Goal: Transaction & Acquisition: Download file/media

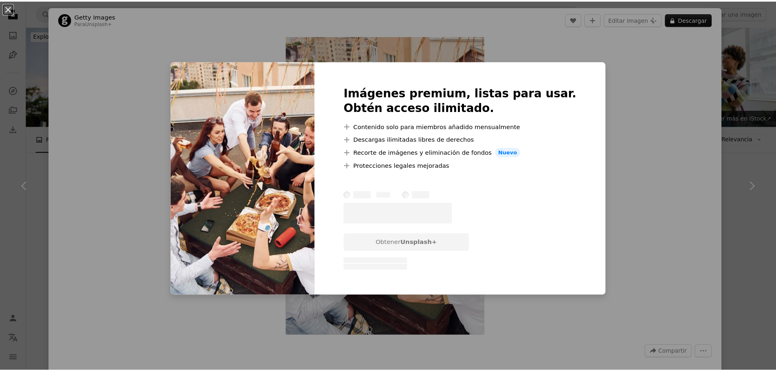
scroll to position [217, 0]
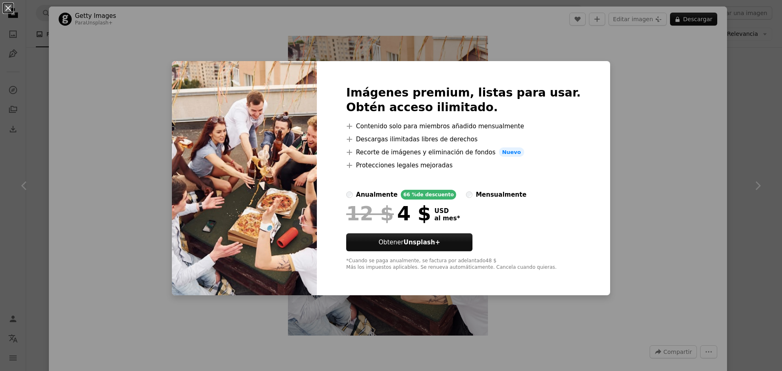
click at [665, 107] on div "An X shape Imágenes premium, listas para usar. Obtén acceso ilimitado. A plus s…" at bounding box center [391, 185] width 782 height 371
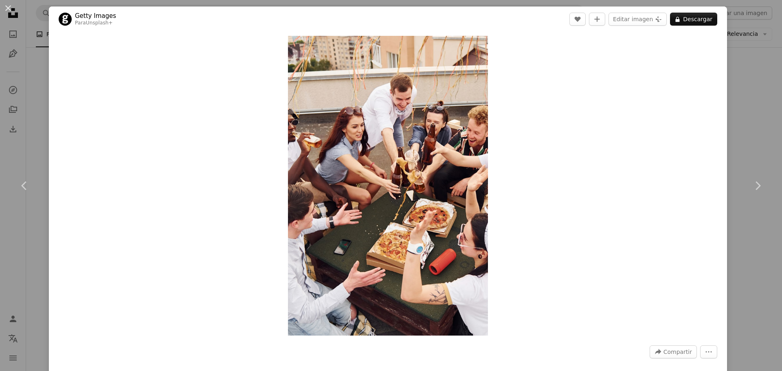
click at [750, 86] on div "An X shape Chevron left Chevron right Getty Images Para Unsplash+ A heart A plu…" at bounding box center [391, 185] width 782 height 371
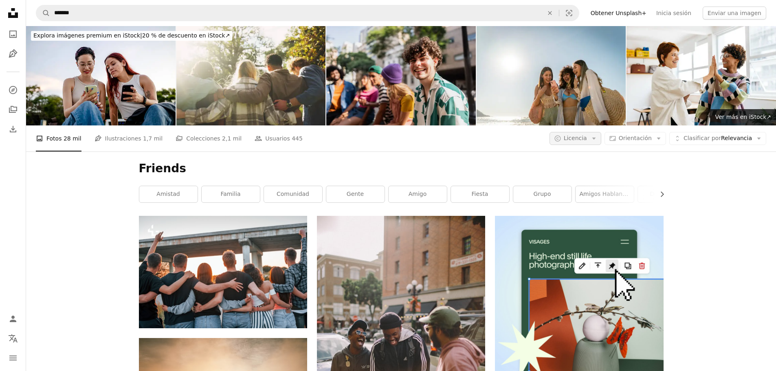
click at [598, 132] on button "A copyright icon © Licencia Arrow down" at bounding box center [576, 138] width 52 height 13
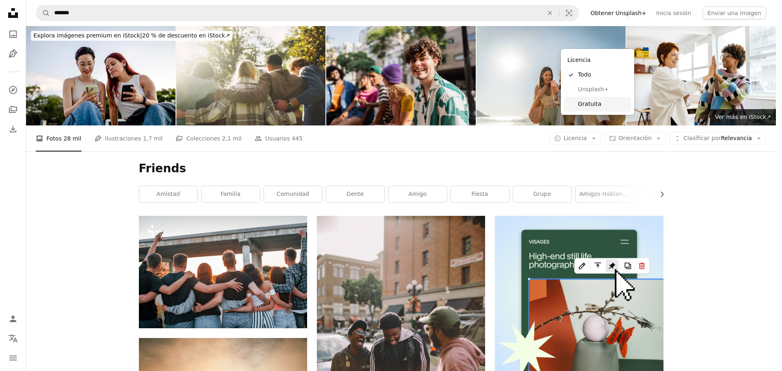
click at [602, 105] on span "Gratuita" at bounding box center [603, 104] width 50 height 8
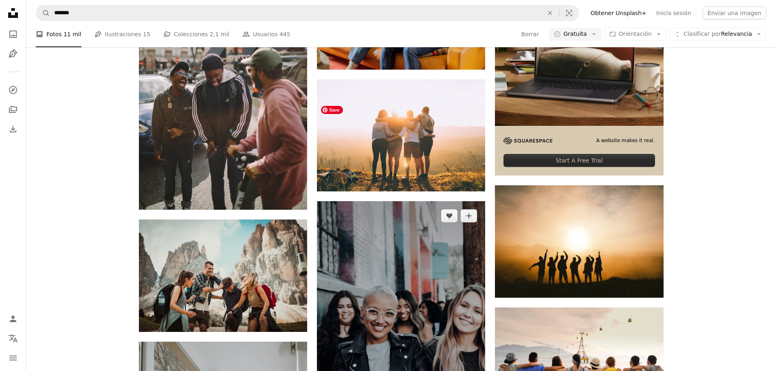
scroll to position [272, 0]
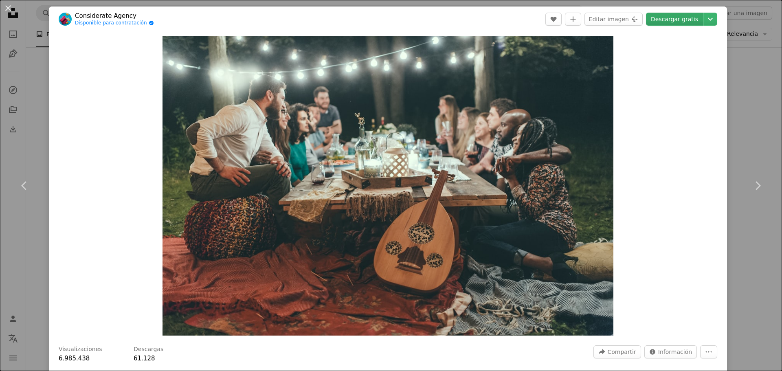
click at [681, 20] on link "Descargar gratis" at bounding box center [674, 19] width 57 height 13
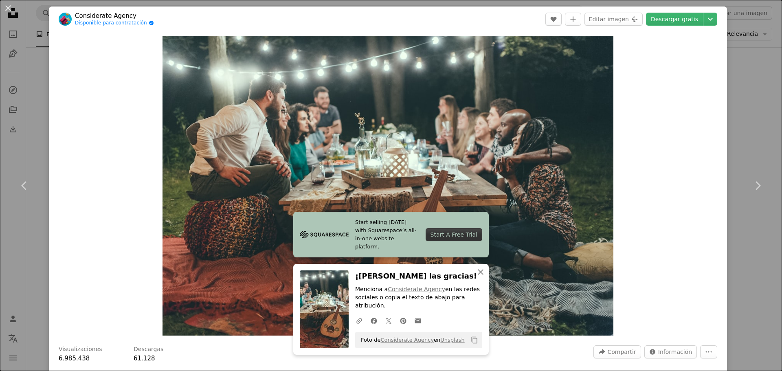
click at [724, 189] on div "An X shape Chevron left Chevron right Start selling [DATE] with Squarespace’s a…" at bounding box center [391, 185] width 782 height 371
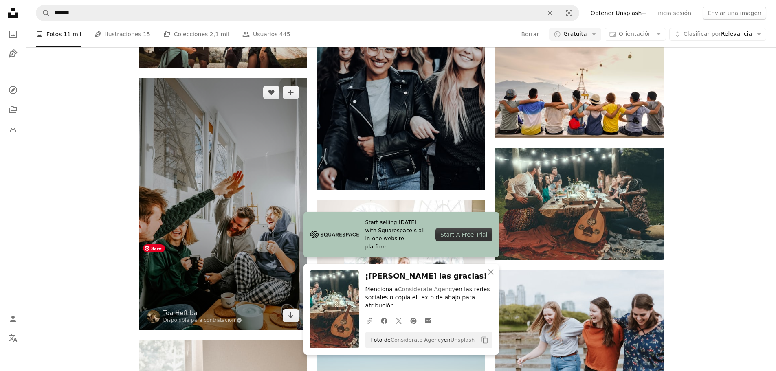
scroll to position [543, 0]
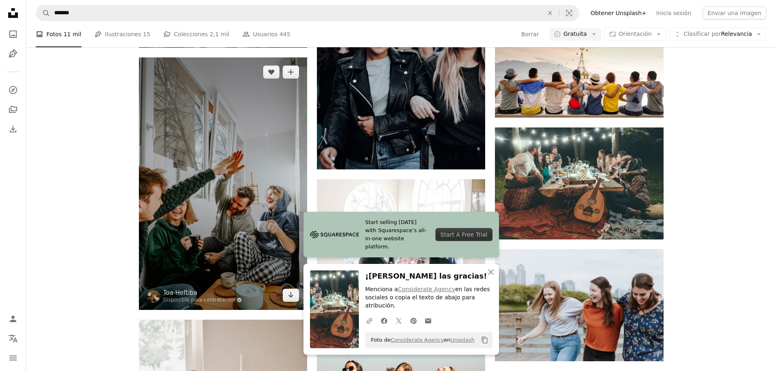
click at [236, 161] on img at bounding box center [223, 183] width 168 height 253
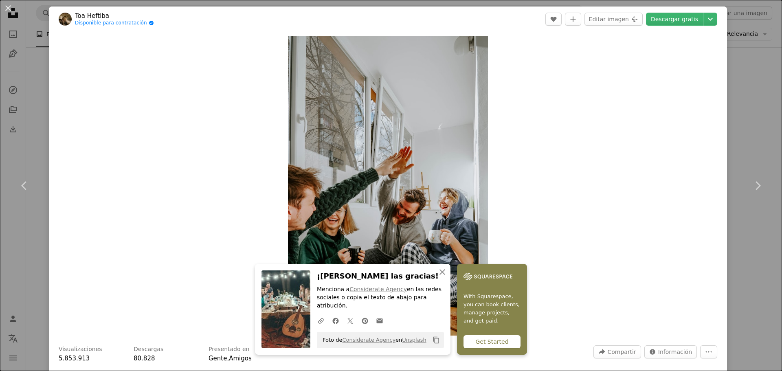
click at [656, 27] on header "Toa Heftiba Disponible para contratación A checkmark inside of a circle A heart…" at bounding box center [388, 19] width 679 height 25
click at [657, 25] on link "Descargar gratis" at bounding box center [674, 19] width 57 height 13
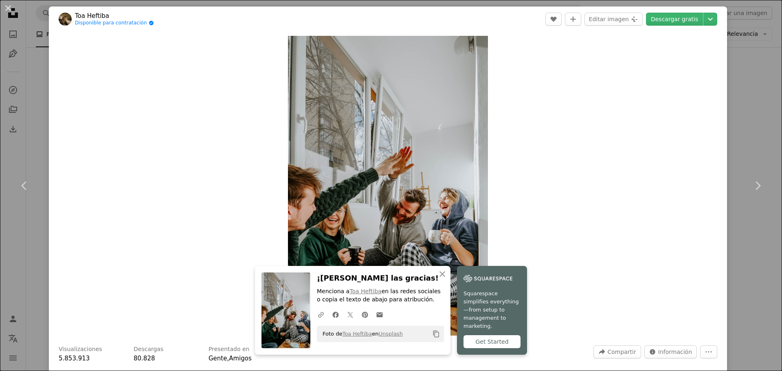
click at [738, 264] on div "An X shape Chevron left Chevron right An X shape Cerrar ¡Dale las gracias! Menc…" at bounding box center [391, 185] width 782 height 371
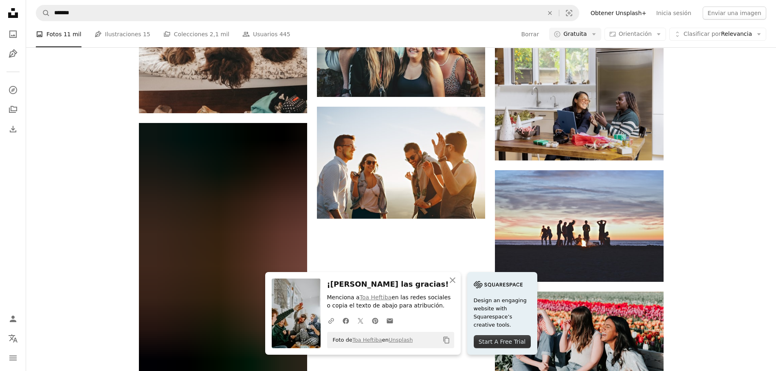
scroll to position [1087, 0]
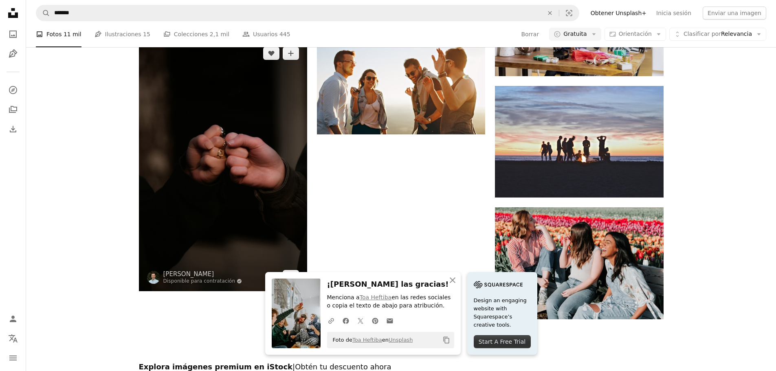
click at [240, 94] on img at bounding box center [223, 165] width 168 height 253
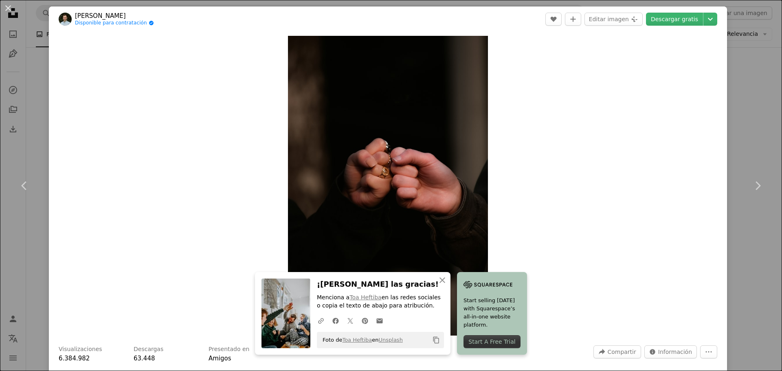
click at [664, 29] on header "[PERSON_NAME] Disponible para contratación A checkmark inside of a circle A hea…" at bounding box center [388, 19] width 679 height 25
click at [665, 23] on link "Descargar gratis" at bounding box center [674, 19] width 57 height 13
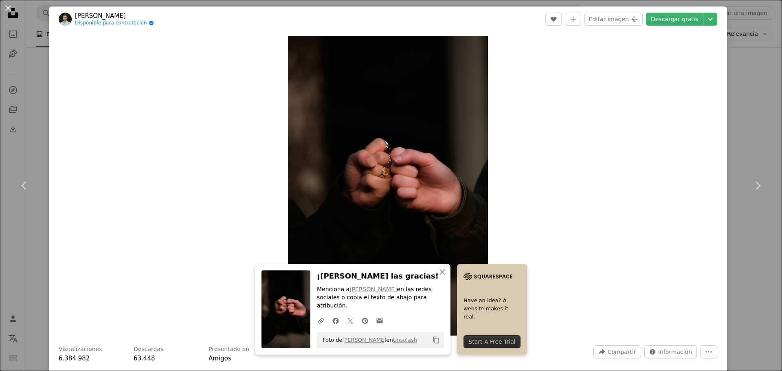
click at [735, 229] on div "An X shape Chevron left Chevron right An X shape Cerrar ¡Dale las gracias! Menc…" at bounding box center [391, 185] width 782 height 371
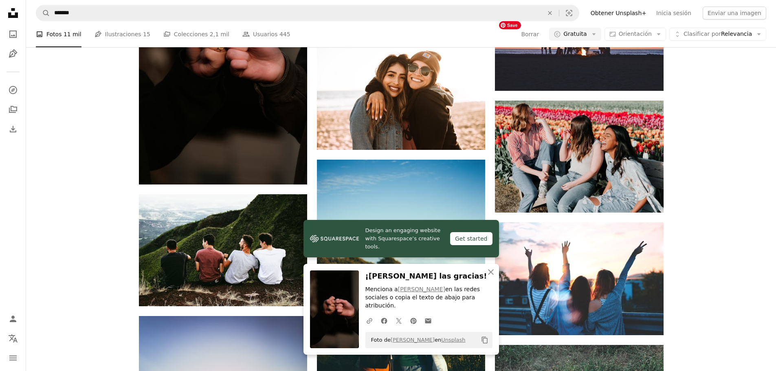
scroll to position [1250, 0]
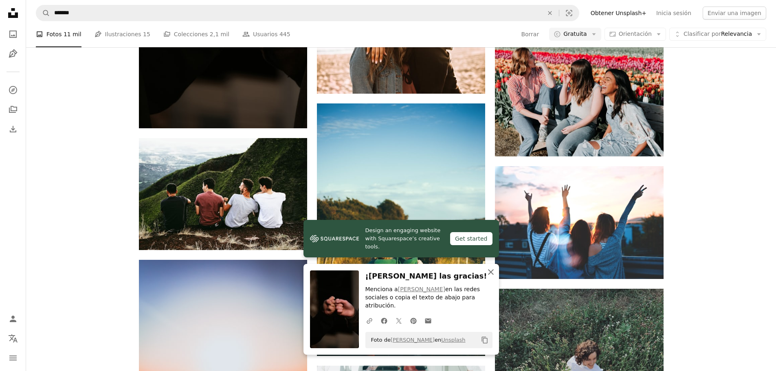
click at [491, 277] on icon "An X shape" at bounding box center [491, 272] width 10 height 10
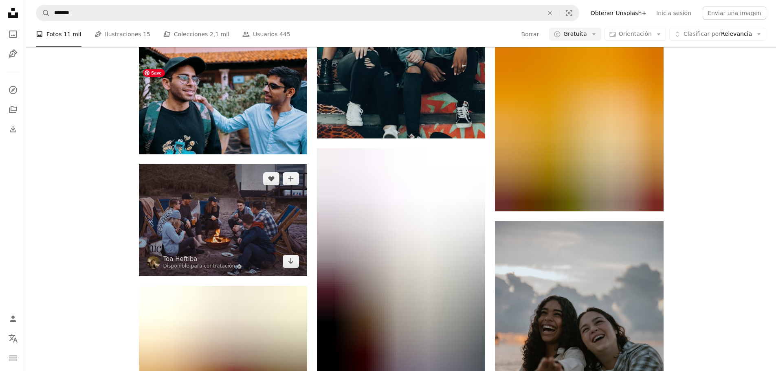
scroll to position [1847, 0]
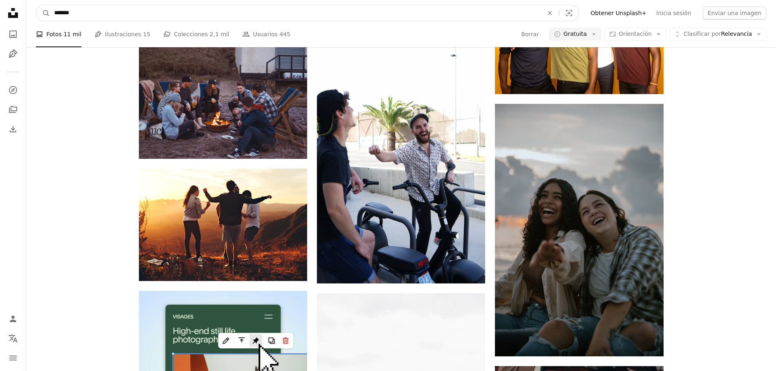
click at [206, 15] on input "*******" at bounding box center [295, 12] width 491 height 15
type input "******"
click button "A magnifying glass" at bounding box center [43, 12] width 14 height 15
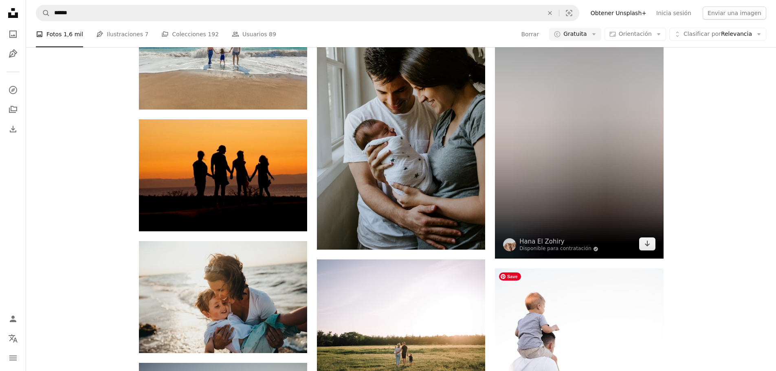
scroll to position [707, 0]
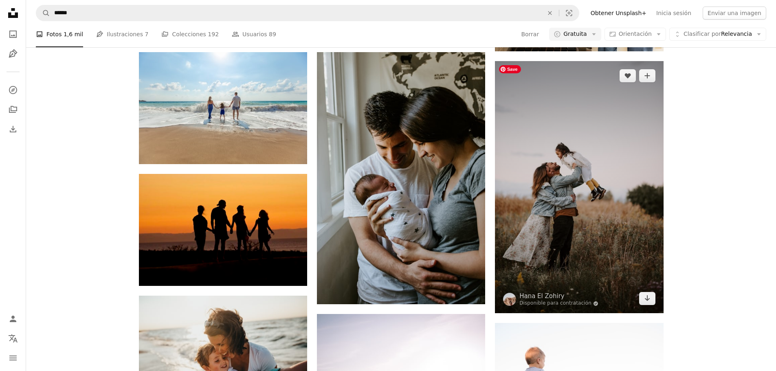
click at [614, 218] on img at bounding box center [579, 187] width 168 height 252
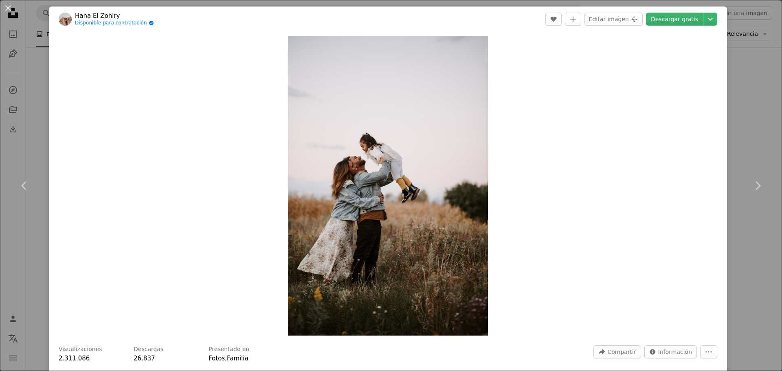
click at [671, 12] on header "Hana El Zohiry Disponible para contratación A checkmark inside of a circle A he…" at bounding box center [388, 19] width 679 height 25
click at [674, 21] on link "Descargar gratis" at bounding box center [674, 19] width 57 height 13
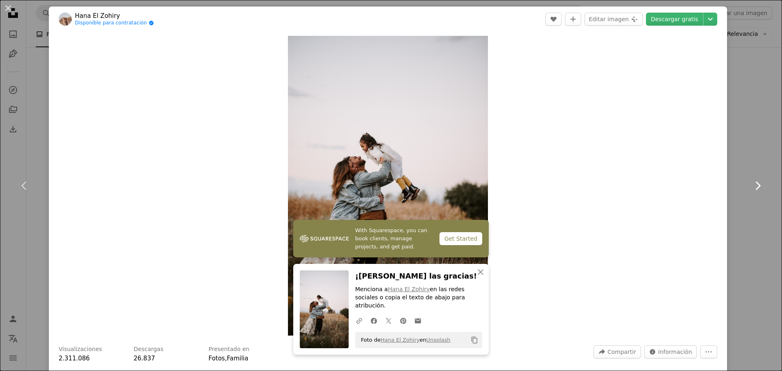
click at [734, 215] on link "Chevron right" at bounding box center [758, 186] width 49 height 78
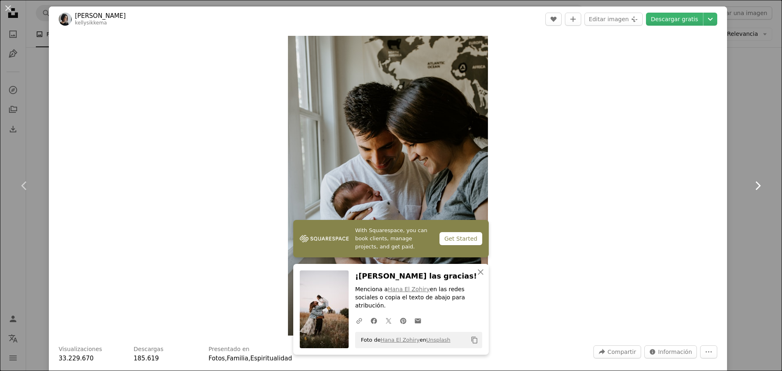
click at [742, 149] on link "Chevron right" at bounding box center [758, 186] width 49 height 78
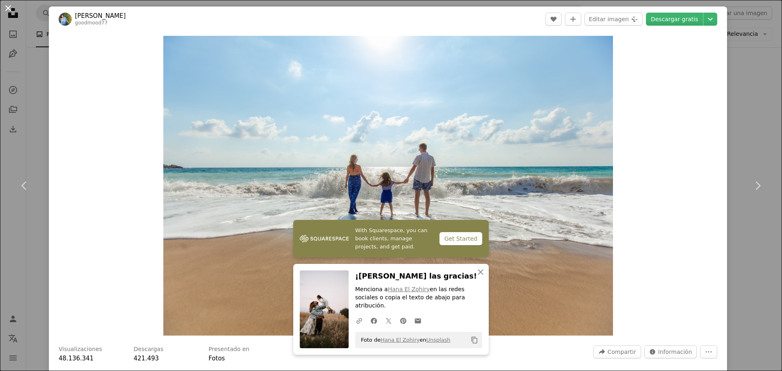
click at [12, 11] on button "An X shape" at bounding box center [8, 8] width 10 height 10
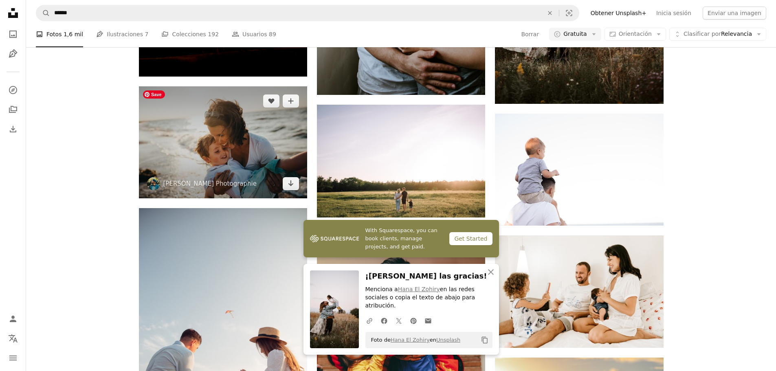
scroll to position [1005, 0]
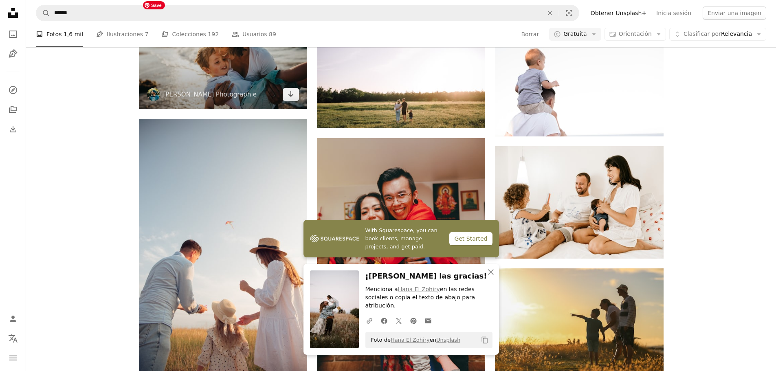
click at [237, 80] on img at bounding box center [223, 53] width 168 height 112
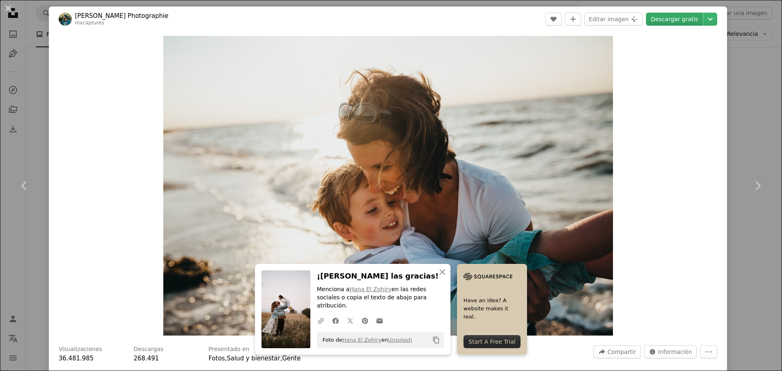
click at [656, 24] on link "Descargar gratis" at bounding box center [674, 19] width 57 height 13
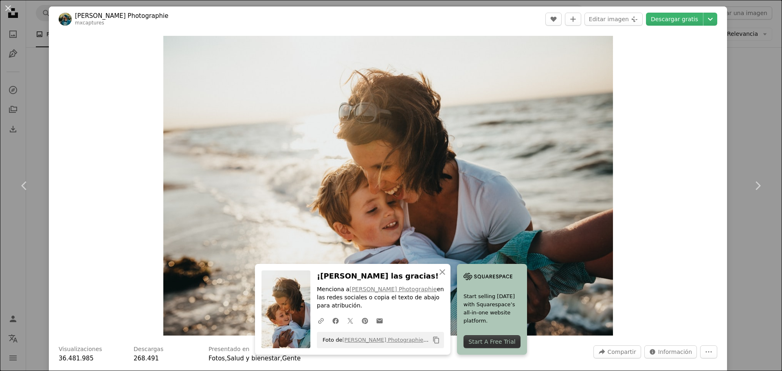
click at [12, 12] on button "An X shape" at bounding box center [8, 8] width 10 height 10
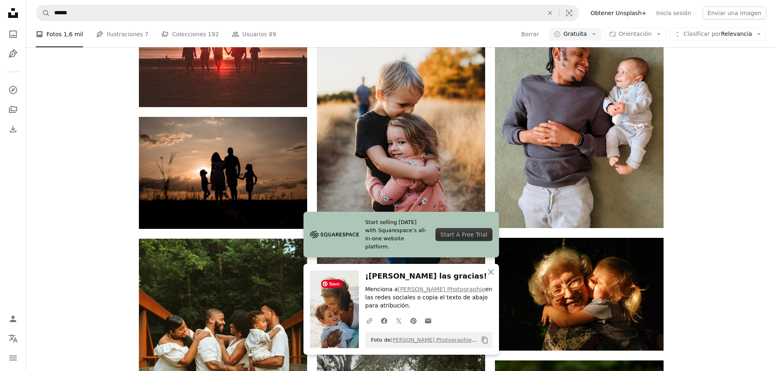
scroll to position [1386, 0]
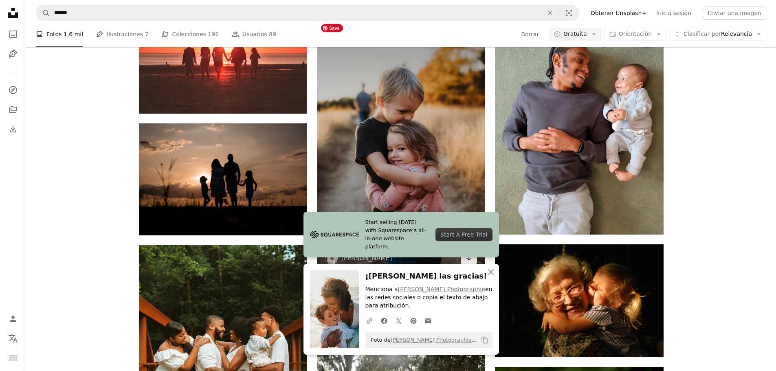
click at [418, 116] on img at bounding box center [401, 146] width 168 height 253
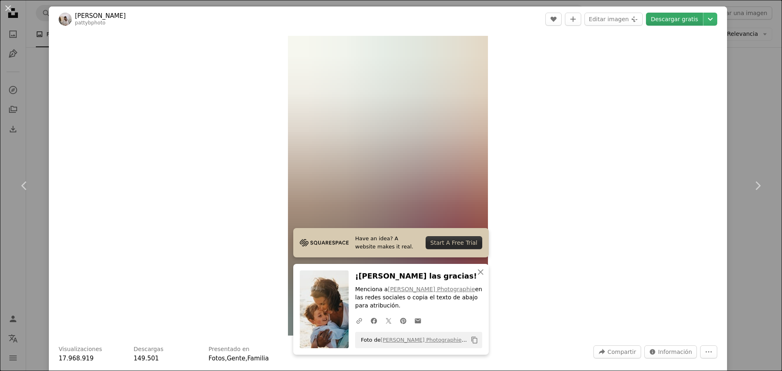
click at [663, 19] on link "Descargar gratis" at bounding box center [674, 19] width 57 height 13
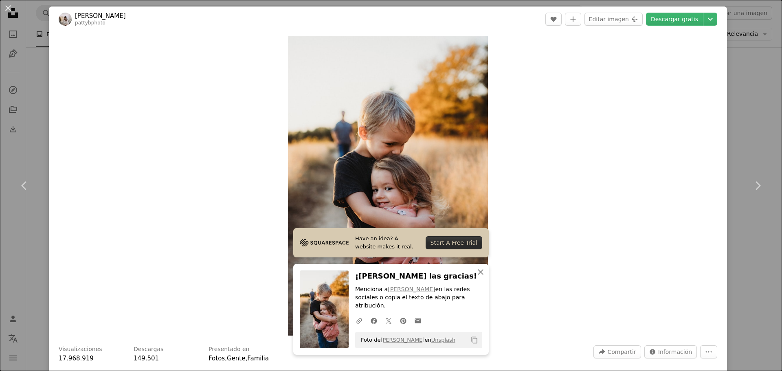
drag, startPoint x: 10, startPoint y: 11, endPoint x: 15, endPoint y: 12, distance: 4.6
click at [10, 11] on button "An X shape" at bounding box center [8, 8] width 10 height 10
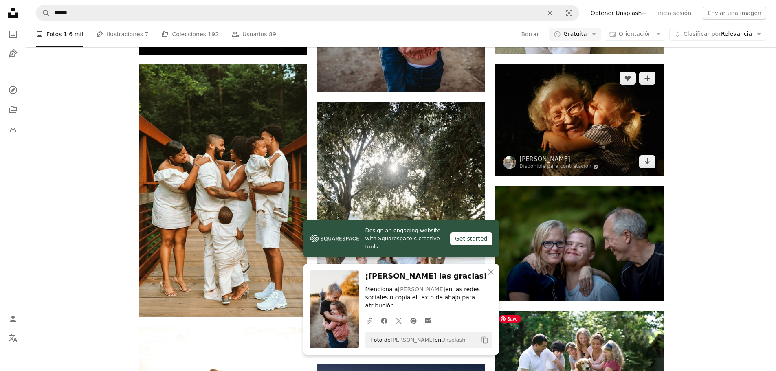
scroll to position [1549, 0]
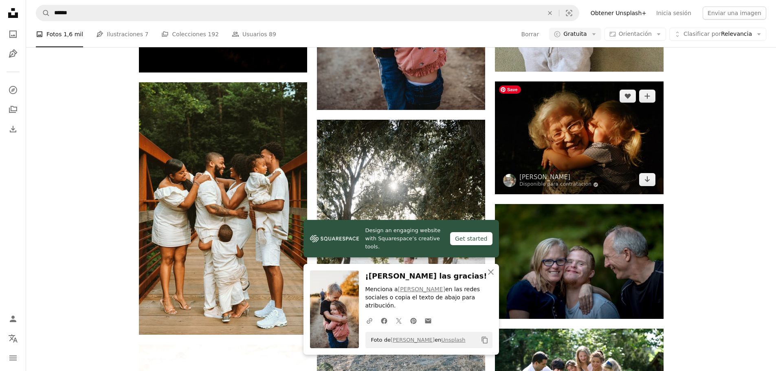
click at [594, 136] on img at bounding box center [579, 138] width 168 height 113
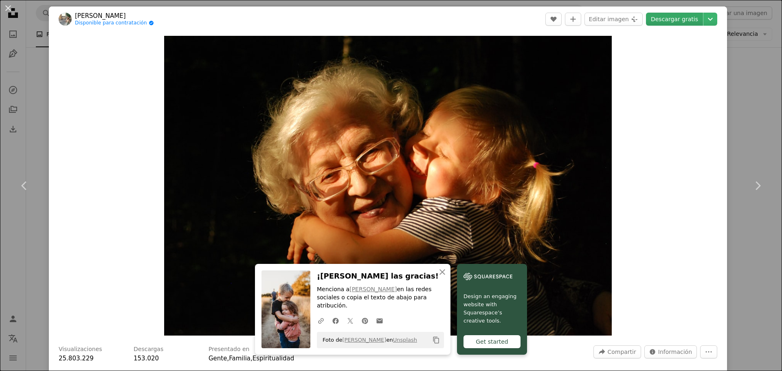
click at [667, 20] on link "Descargar gratis" at bounding box center [674, 19] width 57 height 13
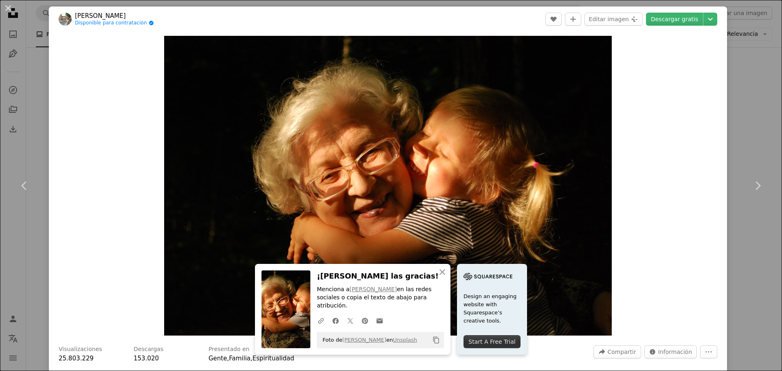
click at [7, 9] on button "An X shape" at bounding box center [8, 8] width 10 height 10
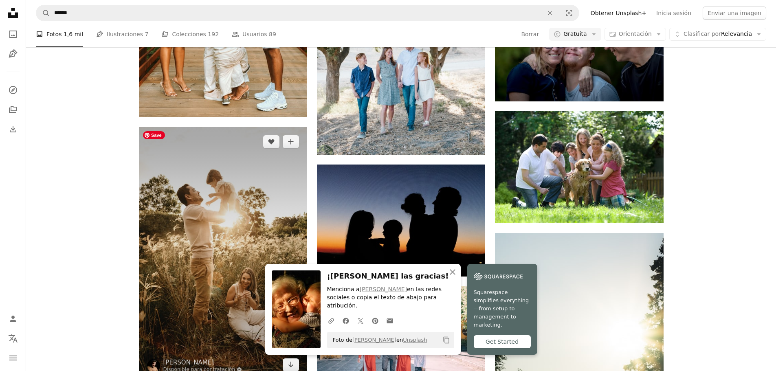
scroll to position [1983, 0]
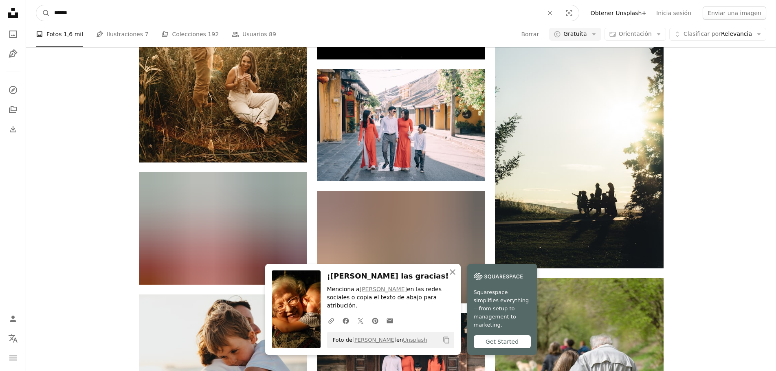
click at [181, 10] on input "******" at bounding box center [295, 12] width 491 height 15
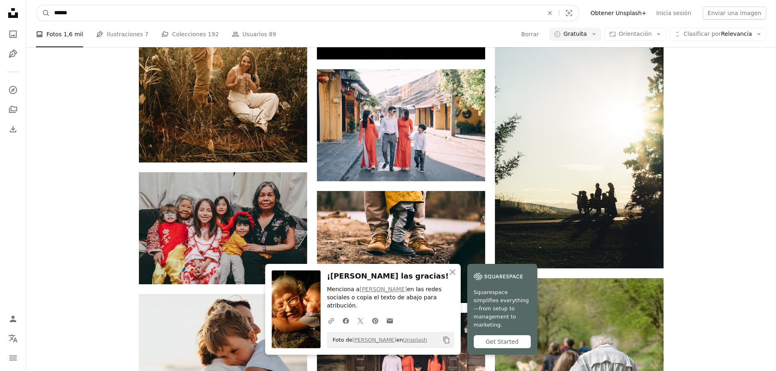
click at [181, 10] on input "******" at bounding box center [295, 12] width 491 height 15
type input "***"
click button "A magnifying glass" at bounding box center [43, 12] width 14 height 15
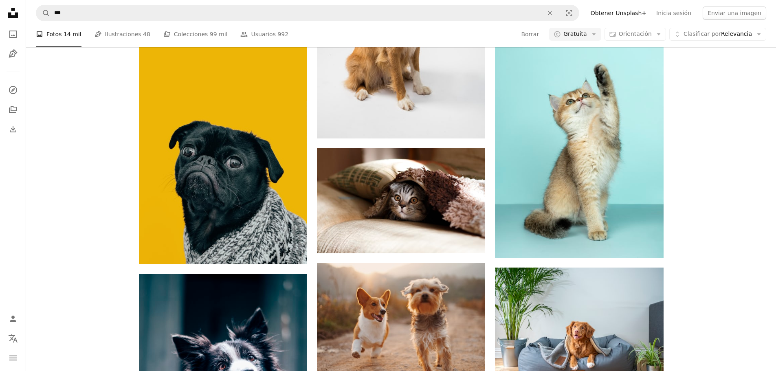
scroll to position [516, 0]
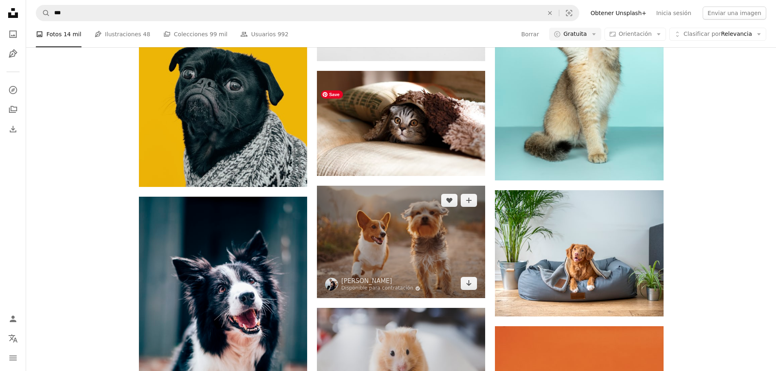
click at [441, 186] on img at bounding box center [401, 242] width 168 height 112
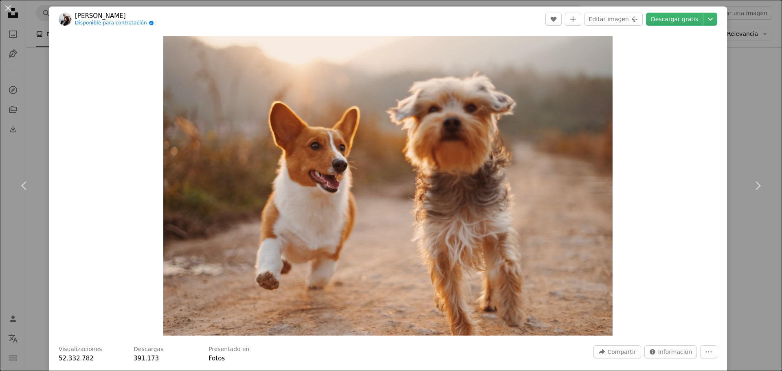
click at [730, 81] on div "An X shape Chevron left Chevron right [PERSON_NAME] Disponible para contratació…" at bounding box center [391, 185] width 782 height 371
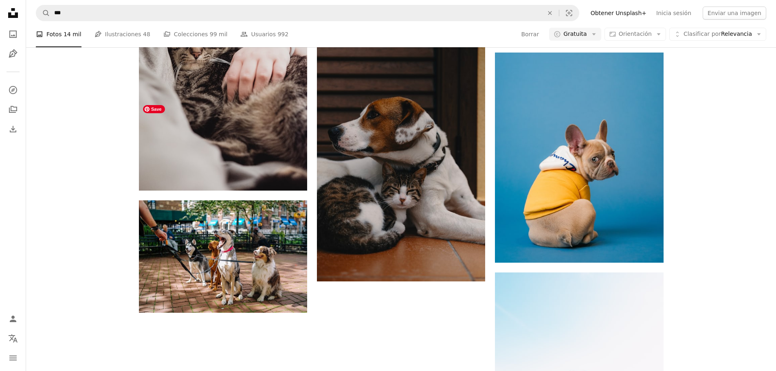
scroll to position [1339, 0]
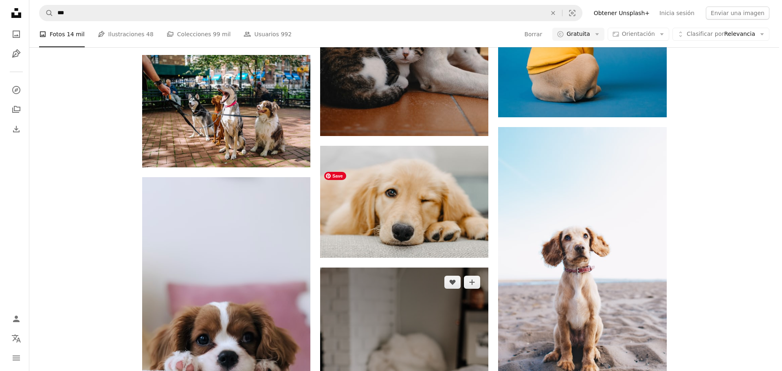
scroll to position [1448, 0]
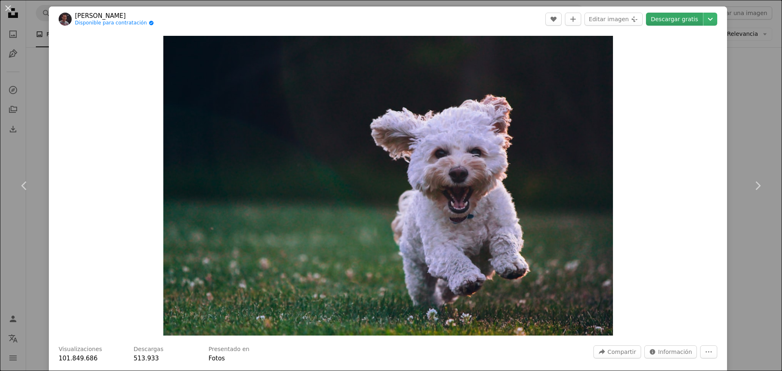
click at [685, 16] on link "Descargar gratis" at bounding box center [674, 19] width 57 height 13
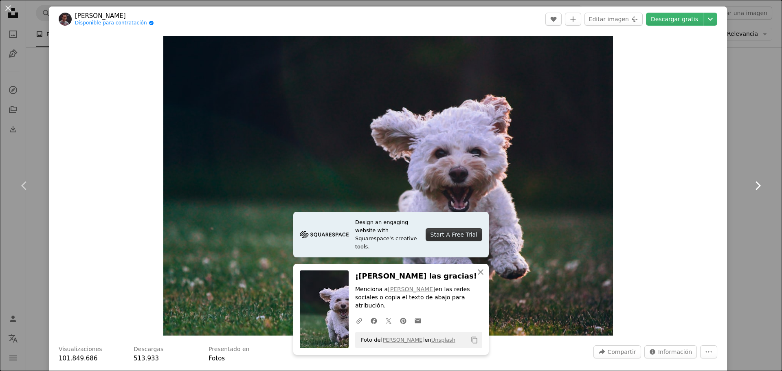
click at [734, 220] on link "Chevron right" at bounding box center [758, 186] width 49 height 78
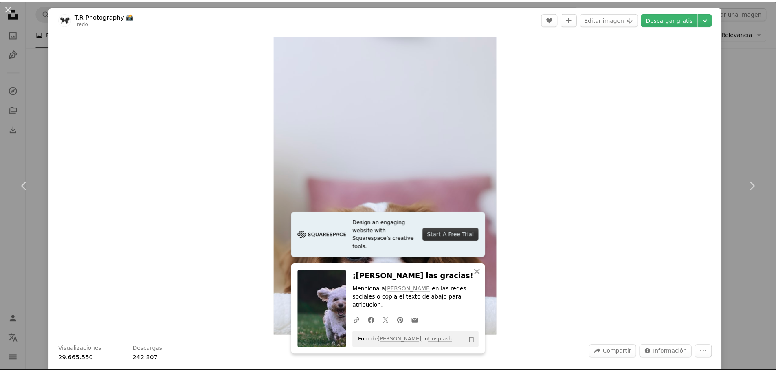
scroll to position [82, 0]
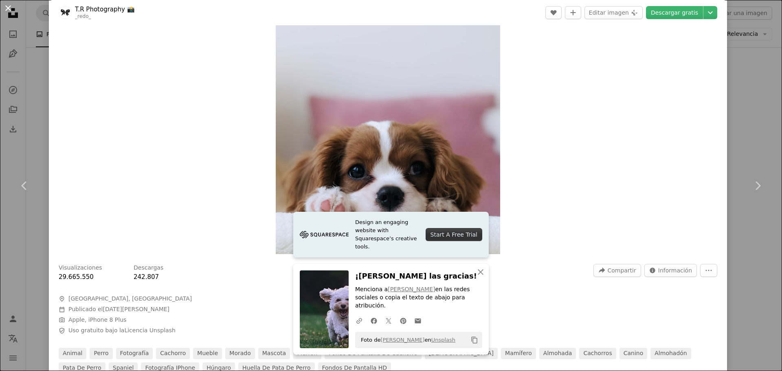
click at [13, 5] on button "An X shape" at bounding box center [8, 8] width 10 height 10
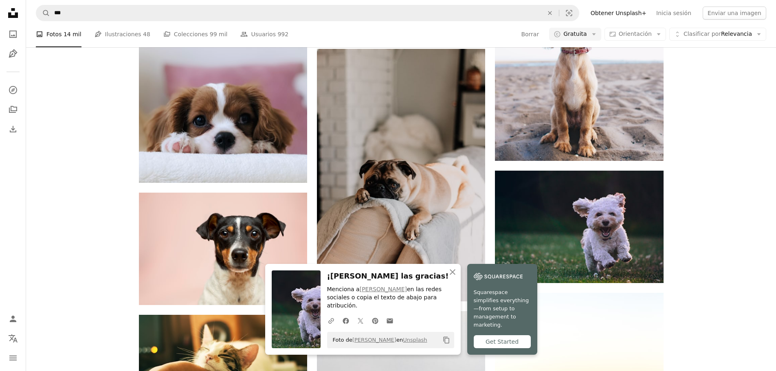
scroll to position [1774, 0]
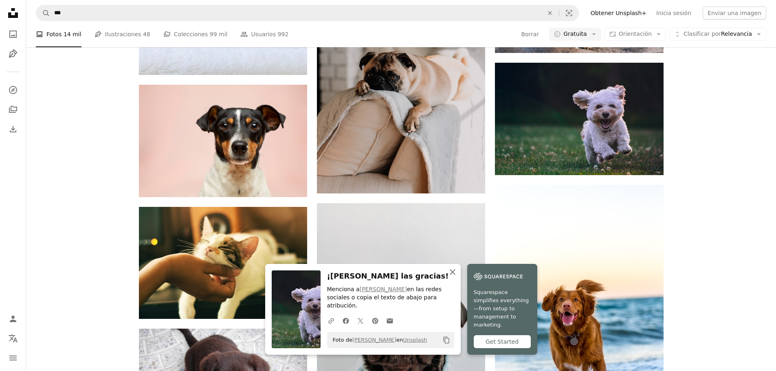
click at [456, 275] on icon "button" at bounding box center [453, 272] width 6 height 6
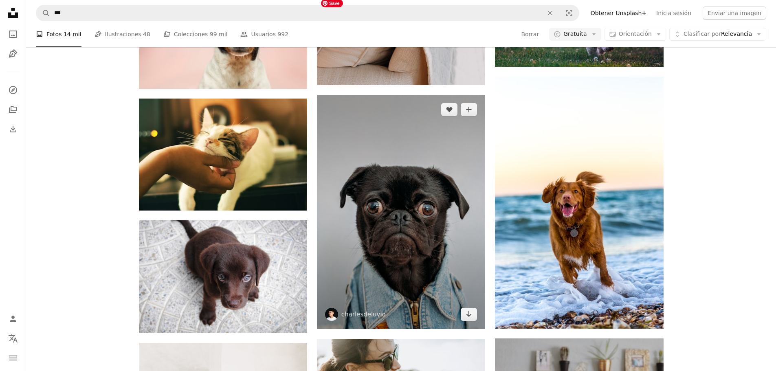
scroll to position [2045, 0]
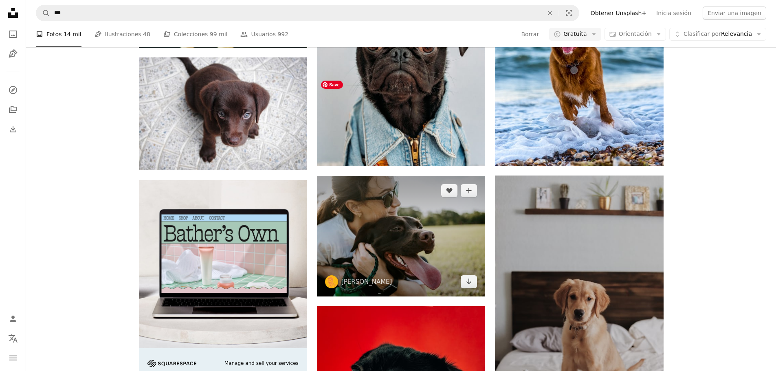
click at [385, 176] on img at bounding box center [401, 236] width 168 height 120
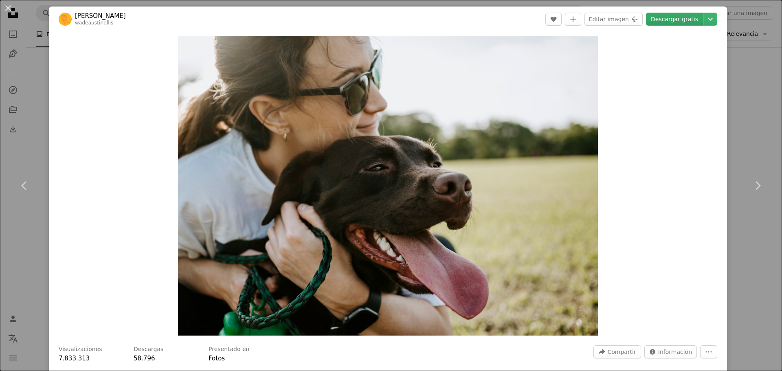
click at [661, 22] on link "Descargar gratis" at bounding box center [674, 19] width 57 height 13
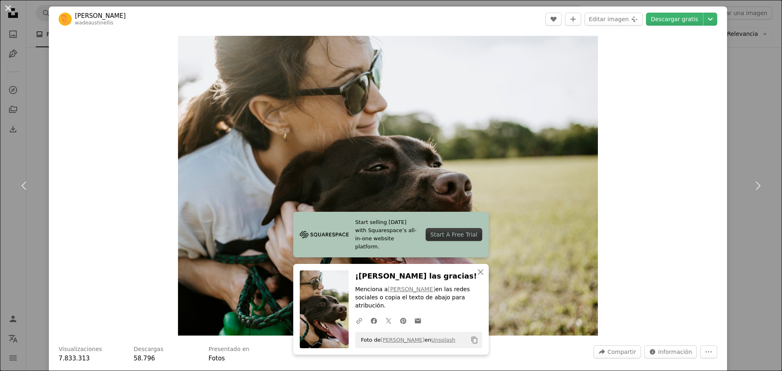
click at [11, 7] on button "An X shape" at bounding box center [8, 8] width 10 height 10
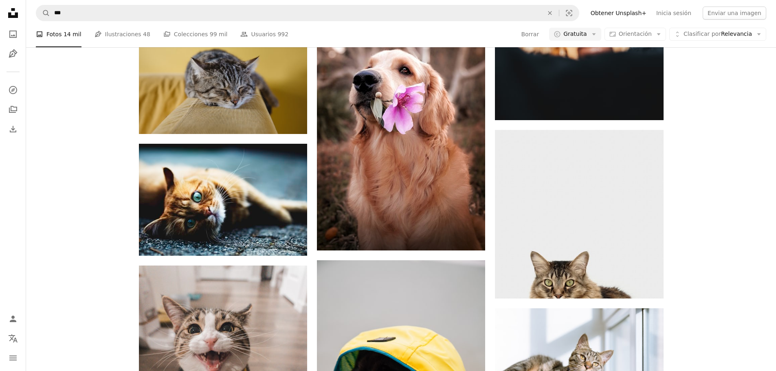
scroll to position [2779, 0]
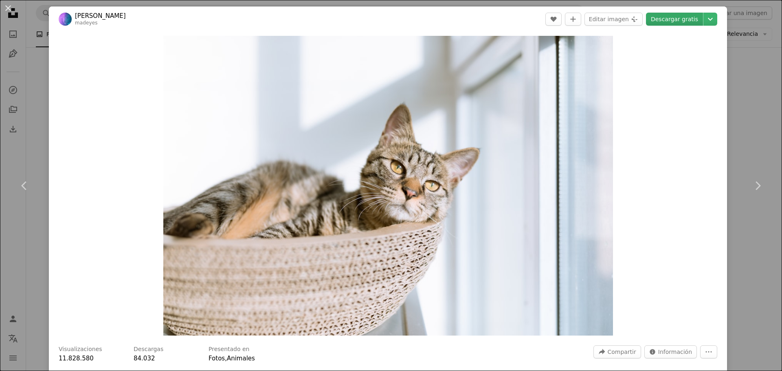
click at [674, 22] on link "Descargar gratis" at bounding box center [674, 19] width 57 height 13
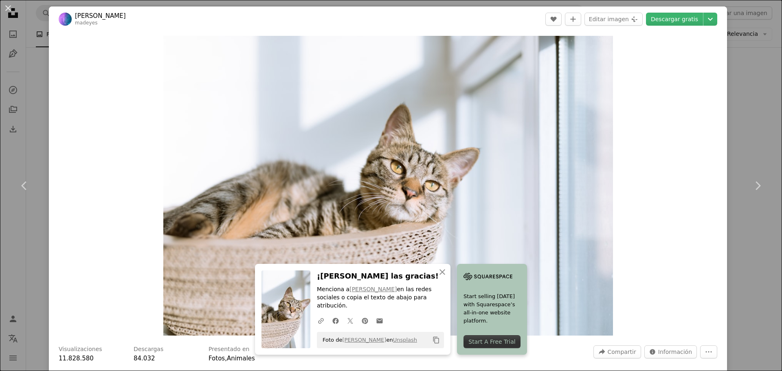
click at [743, 227] on div "An X shape Chevron left Chevron right An X shape Cerrar ¡Dale las gracias! Menc…" at bounding box center [391, 185] width 782 height 371
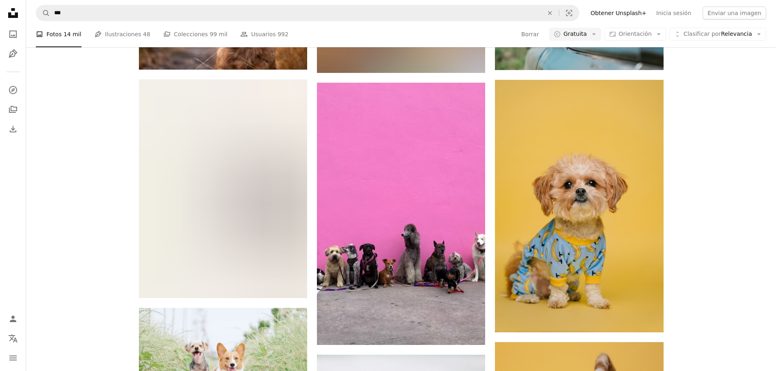
scroll to position [3458, 0]
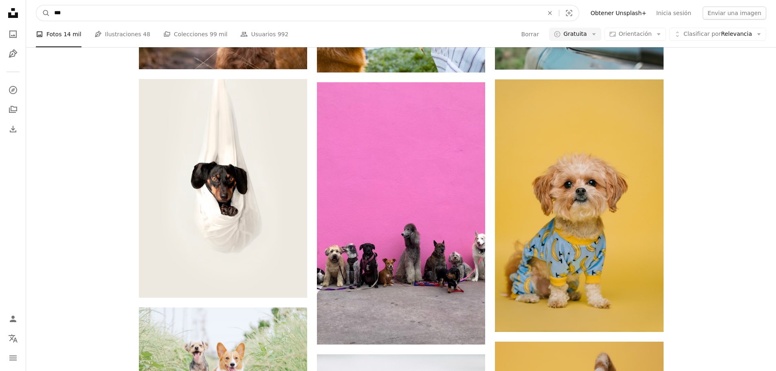
click at [214, 18] on input "***" at bounding box center [295, 12] width 491 height 15
click at [214, 16] on input "***" at bounding box center [295, 12] width 491 height 15
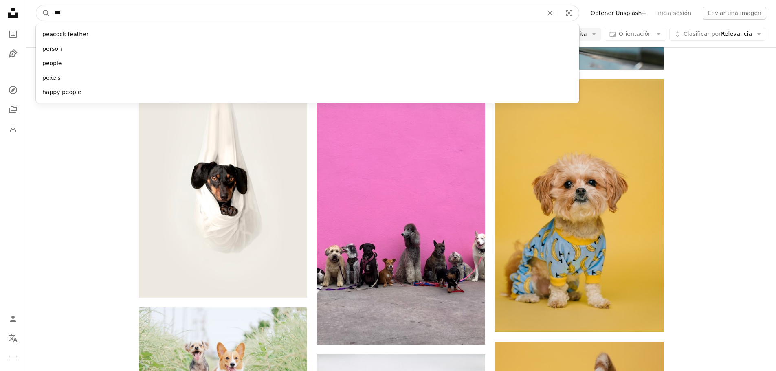
click at [214, 16] on input "***" at bounding box center [295, 12] width 491 height 15
type input "****"
click at [36, 5] on button "A magnifying glass" at bounding box center [43, 12] width 14 height 15
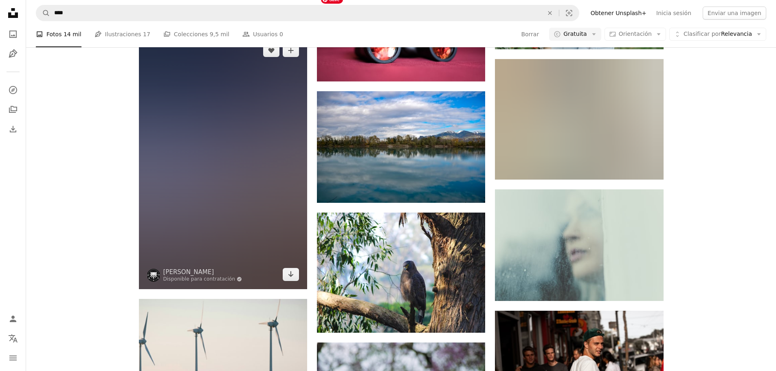
scroll to position [788, 0]
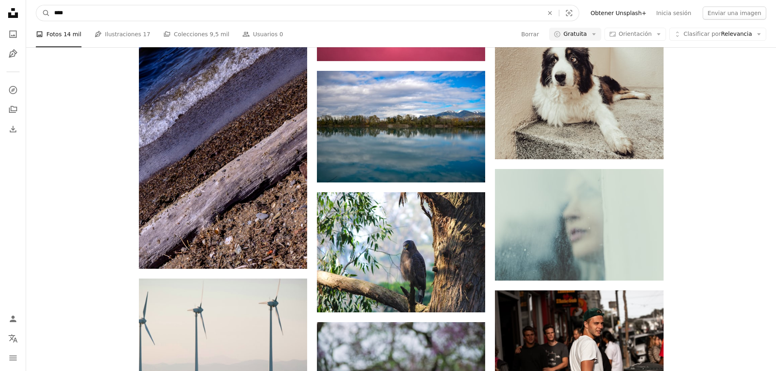
click at [152, 13] on input "****" at bounding box center [295, 12] width 491 height 15
type input "**********"
click button "A magnifying glass" at bounding box center [43, 12] width 14 height 15
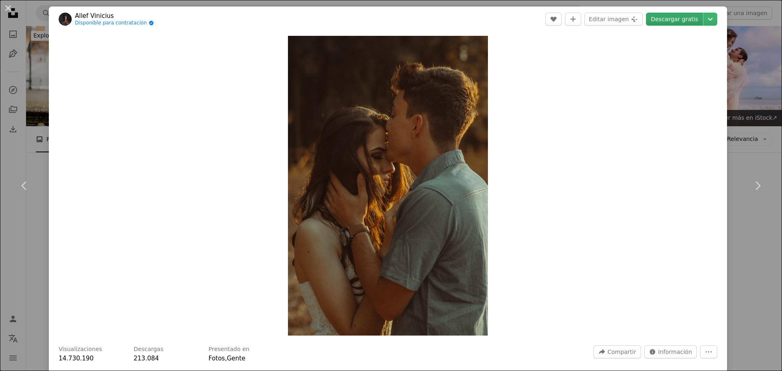
click at [670, 23] on link "Descargar gratis" at bounding box center [674, 19] width 57 height 13
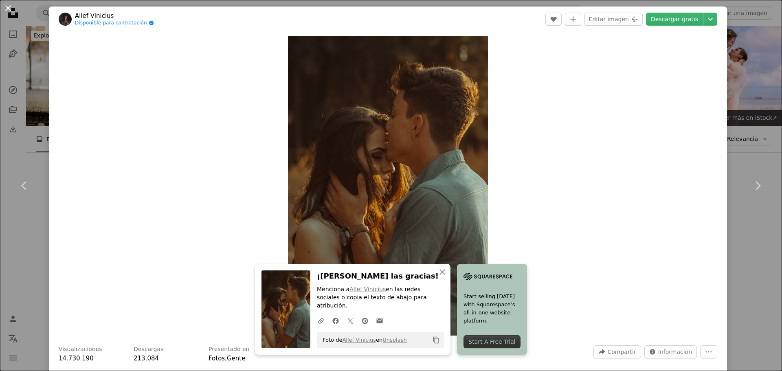
click at [13, 9] on button "An X shape" at bounding box center [8, 8] width 10 height 10
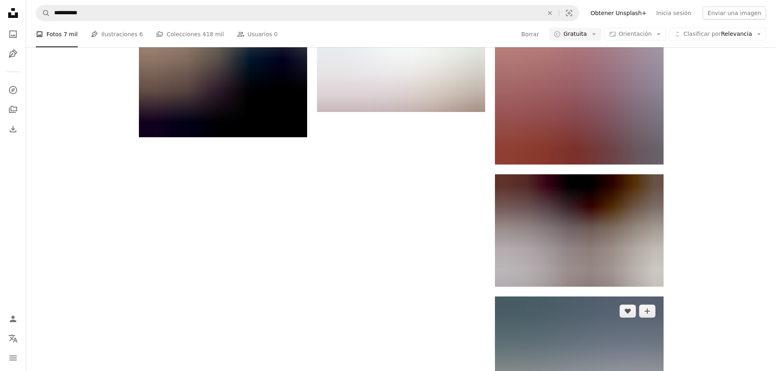
scroll to position [1487, 0]
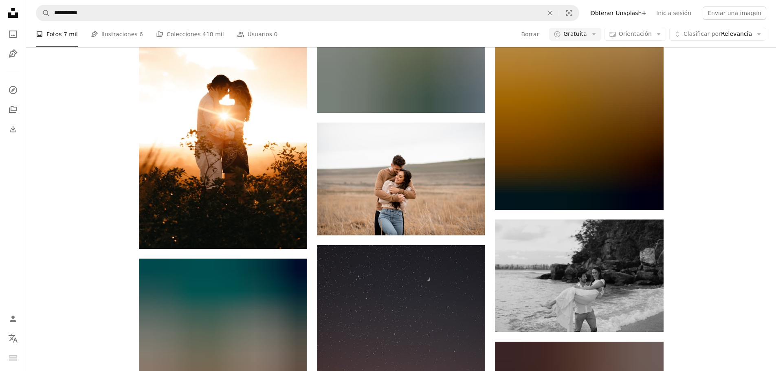
scroll to position [4747, 0]
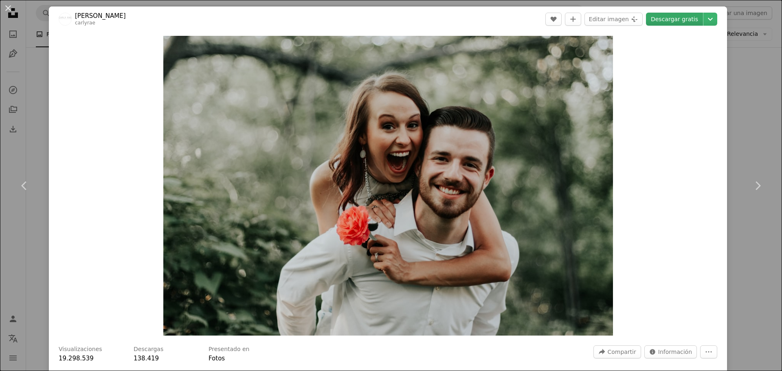
click at [665, 16] on link "Descargar gratis" at bounding box center [674, 19] width 57 height 13
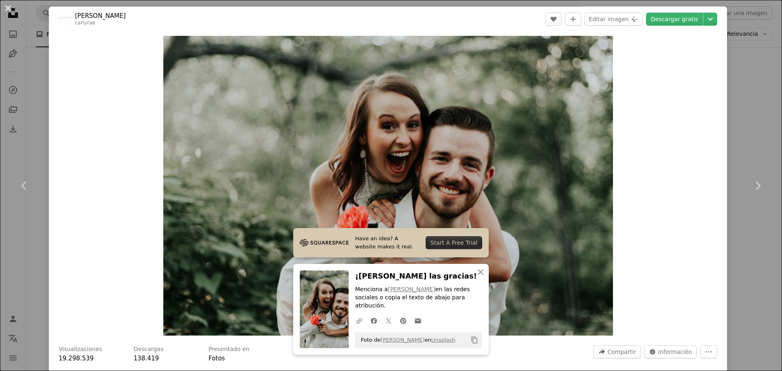
click at [13, 5] on button "An X shape" at bounding box center [8, 8] width 10 height 10
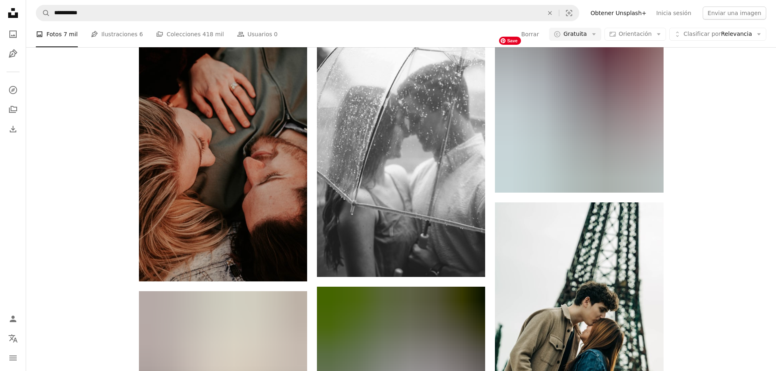
scroll to position [8469, 0]
